Goal: Information Seeking & Learning: Learn about a topic

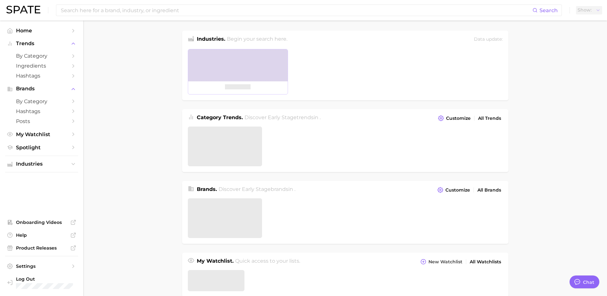
type textarea "x"
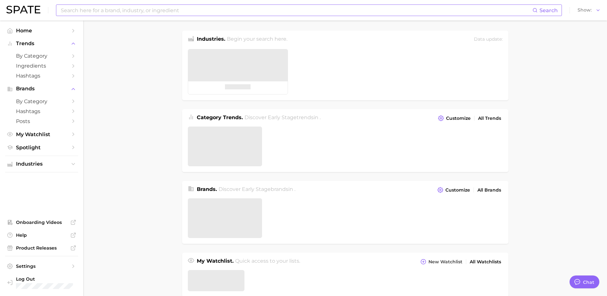
click at [226, 11] on input at bounding box center [296, 10] width 472 height 11
type input "v"
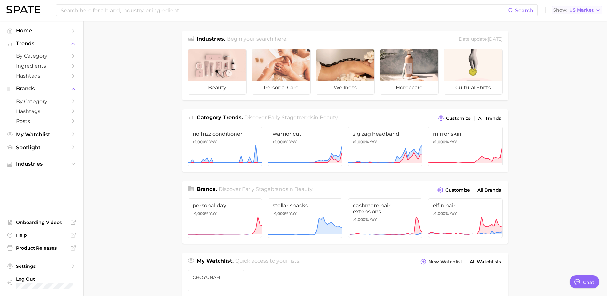
click at [565, 9] on span "Show" at bounding box center [560, 10] width 14 height 4
click at [568, 52] on button "[GEOGRAPHIC_DATA]" at bounding box center [574, 56] width 56 height 12
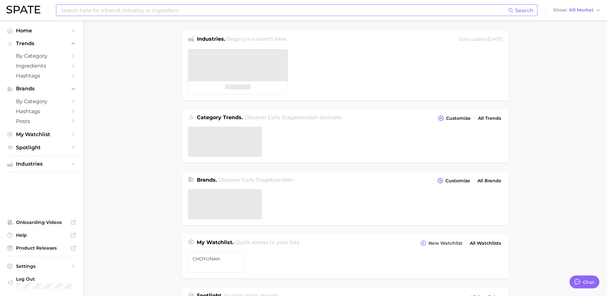
click at [358, 12] on input at bounding box center [284, 10] width 448 height 11
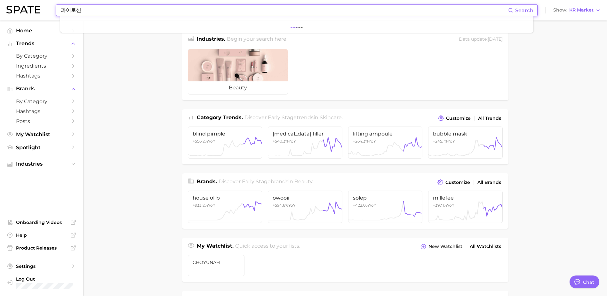
drag, startPoint x: 357, startPoint y: 11, endPoint x: 20, endPoint y: 17, distance: 337.3
click at [33, 16] on div "파이토신 Search Show KR Market" at bounding box center [303, 10] width 594 height 20
drag, startPoint x: 129, startPoint y: 11, endPoint x: -1, endPoint y: -19, distance: 133.5
click at [0, 0] on html "다이소 Search Show KR Market Home Trends by Category Ingredients Hashtags Brands b…" at bounding box center [303, 148] width 607 height 296
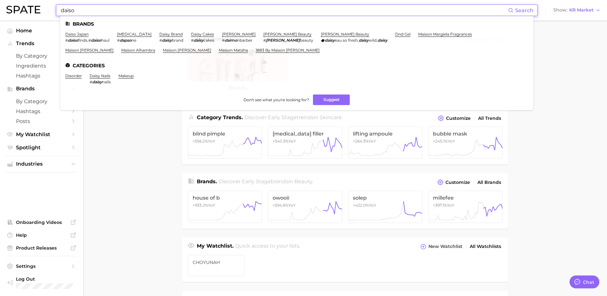
type input "daiso"
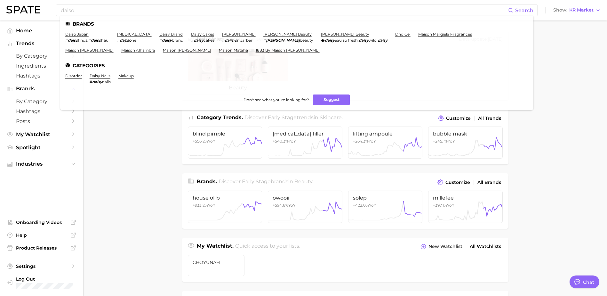
click at [564, 108] on main "Industries. Begin your search here. Data update: [DATE] beauty Category Trends …" at bounding box center [345, 262] width 524 height 484
